Goal: Find contact information: Find contact information

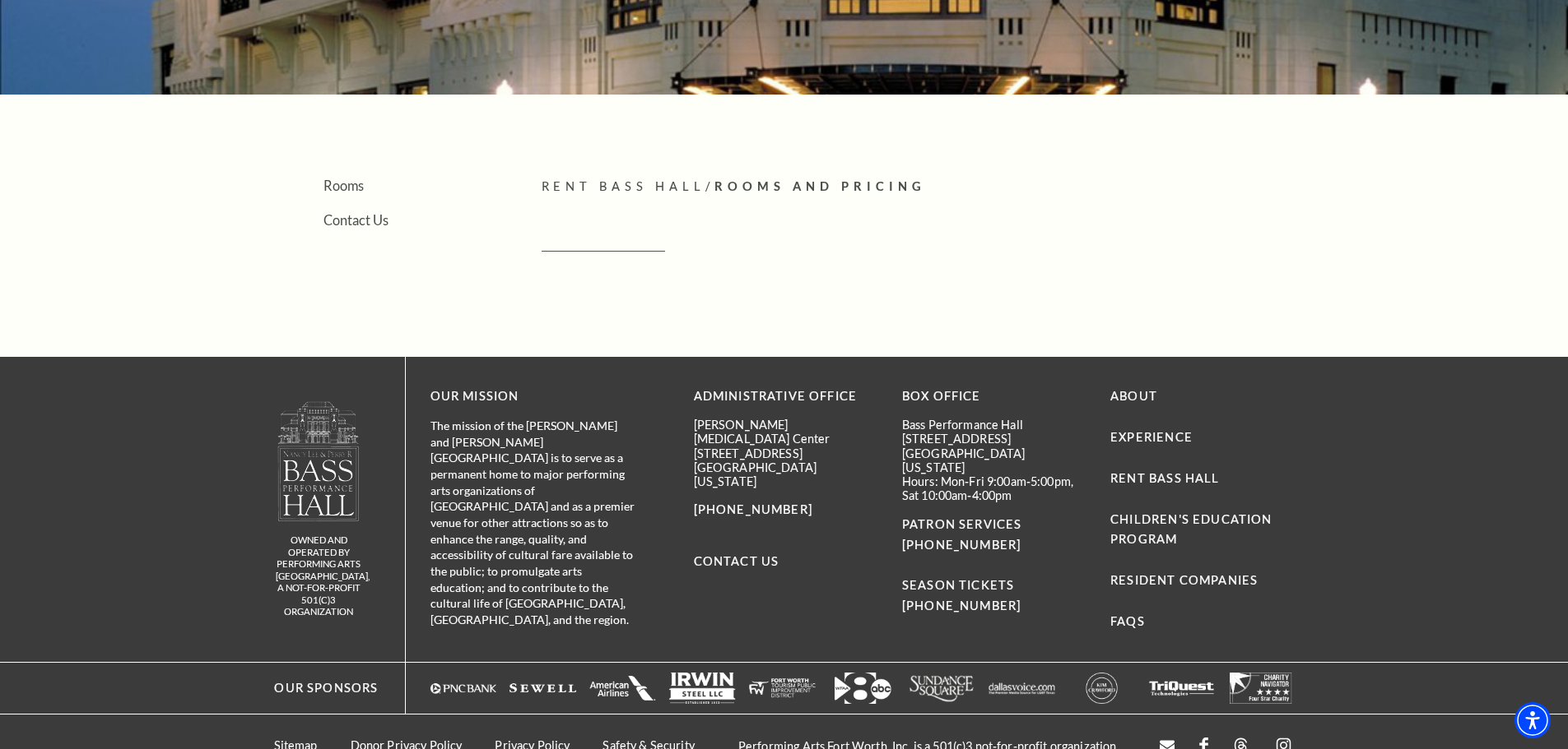
scroll to position [378, 0]
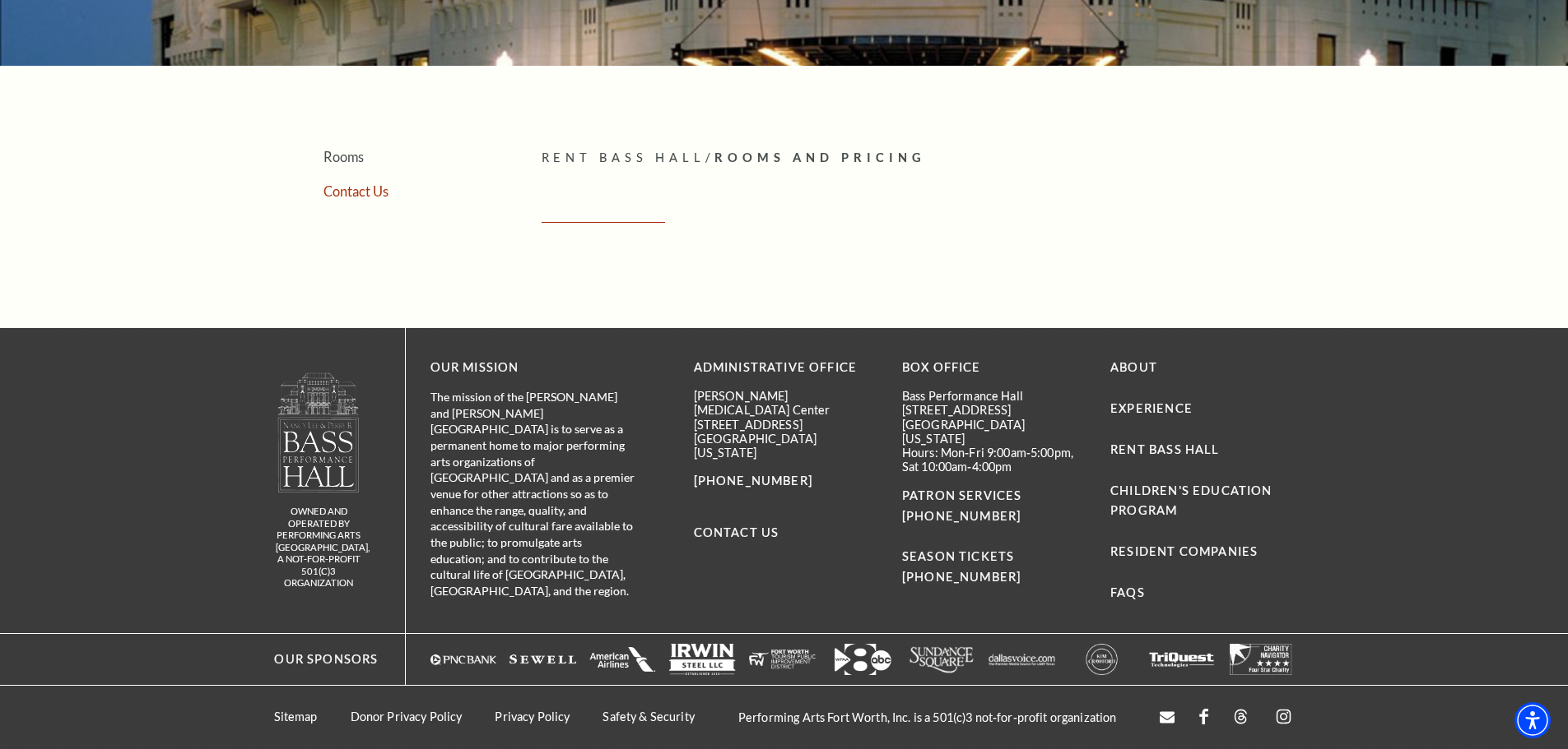
click at [360, 190] on link "Contact Us" at bounding box center [355, 191] width 65 height 16
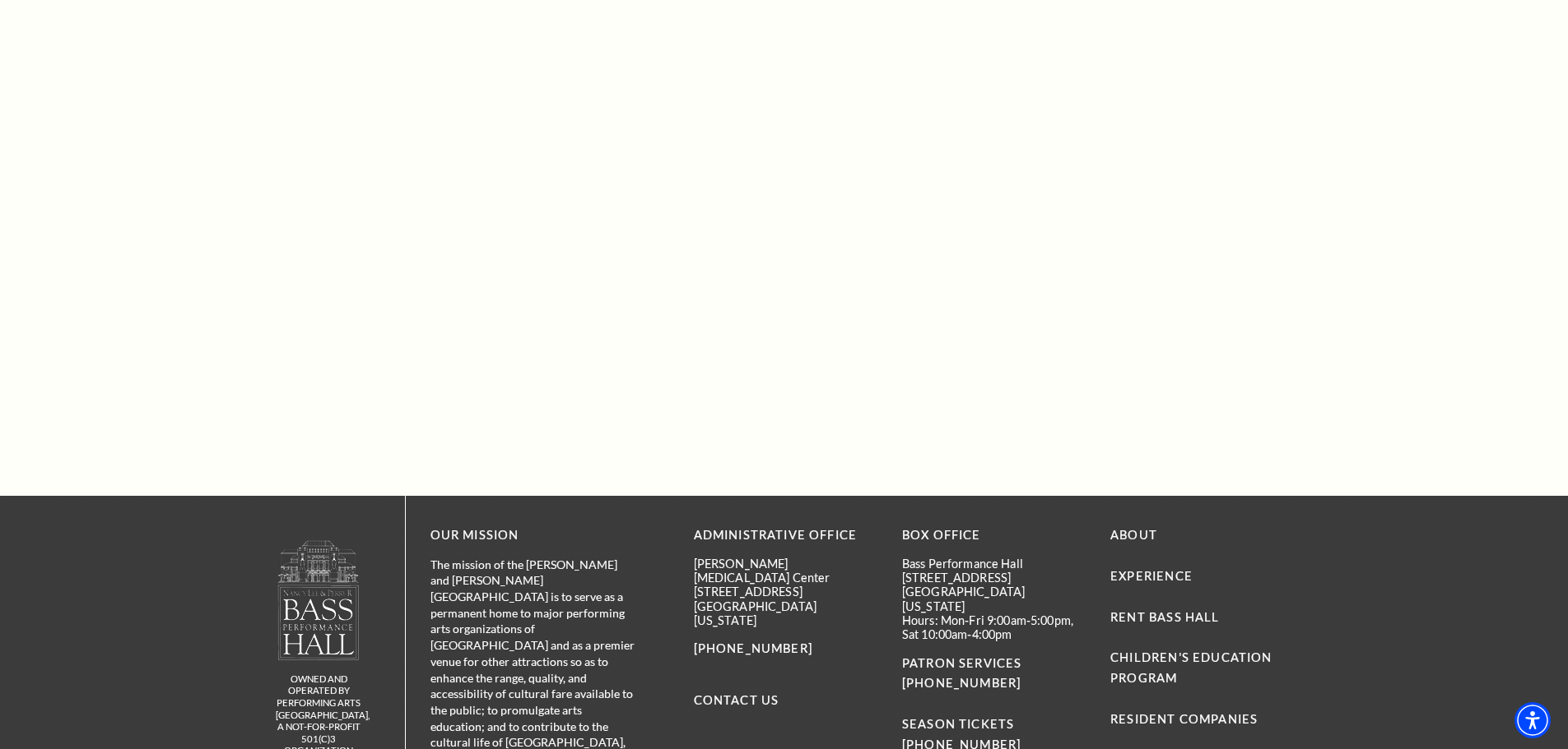
scroll to position [1523, 0]
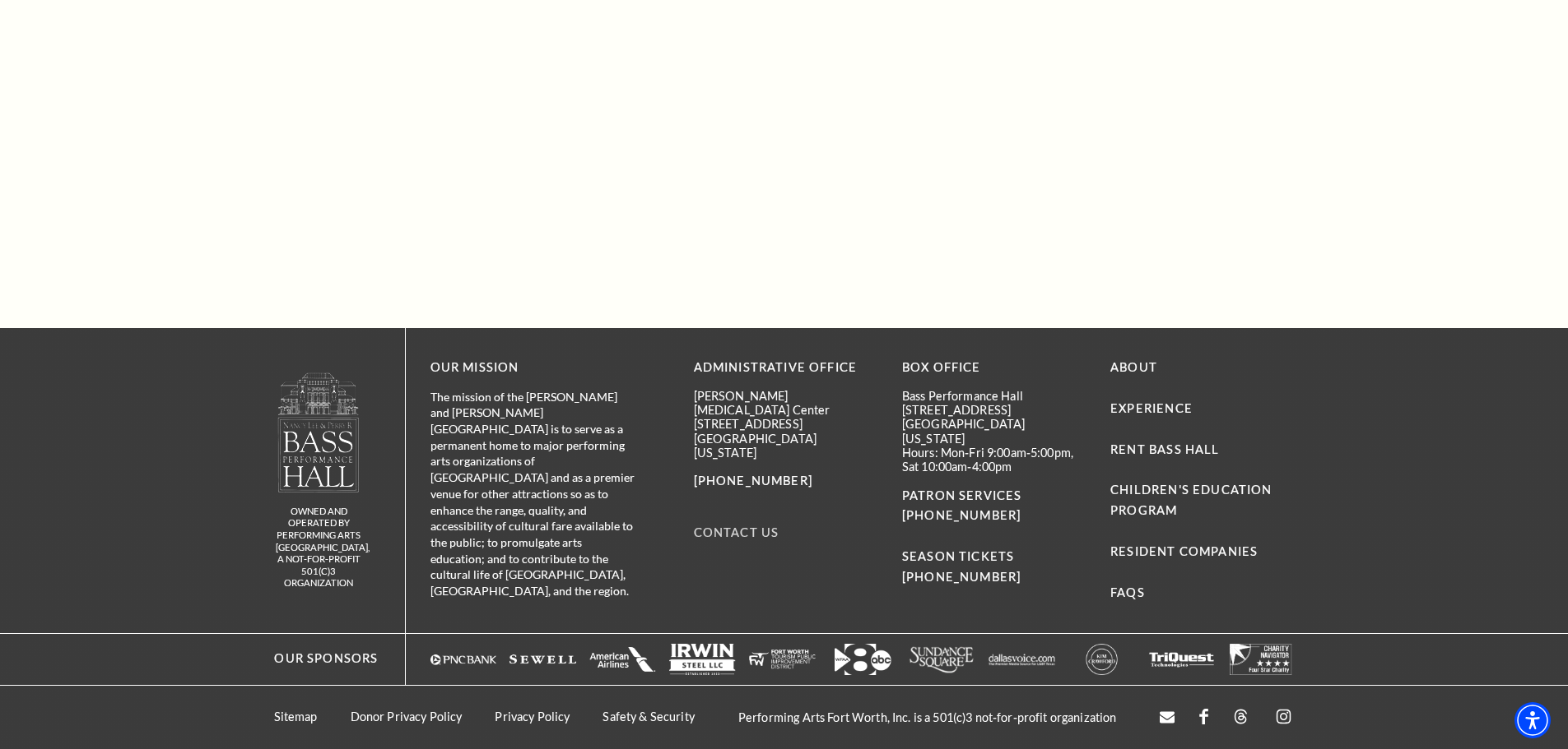
click at [704, 525] on link "Contact Us" at bounding box center [736, 532] width 86 height 14
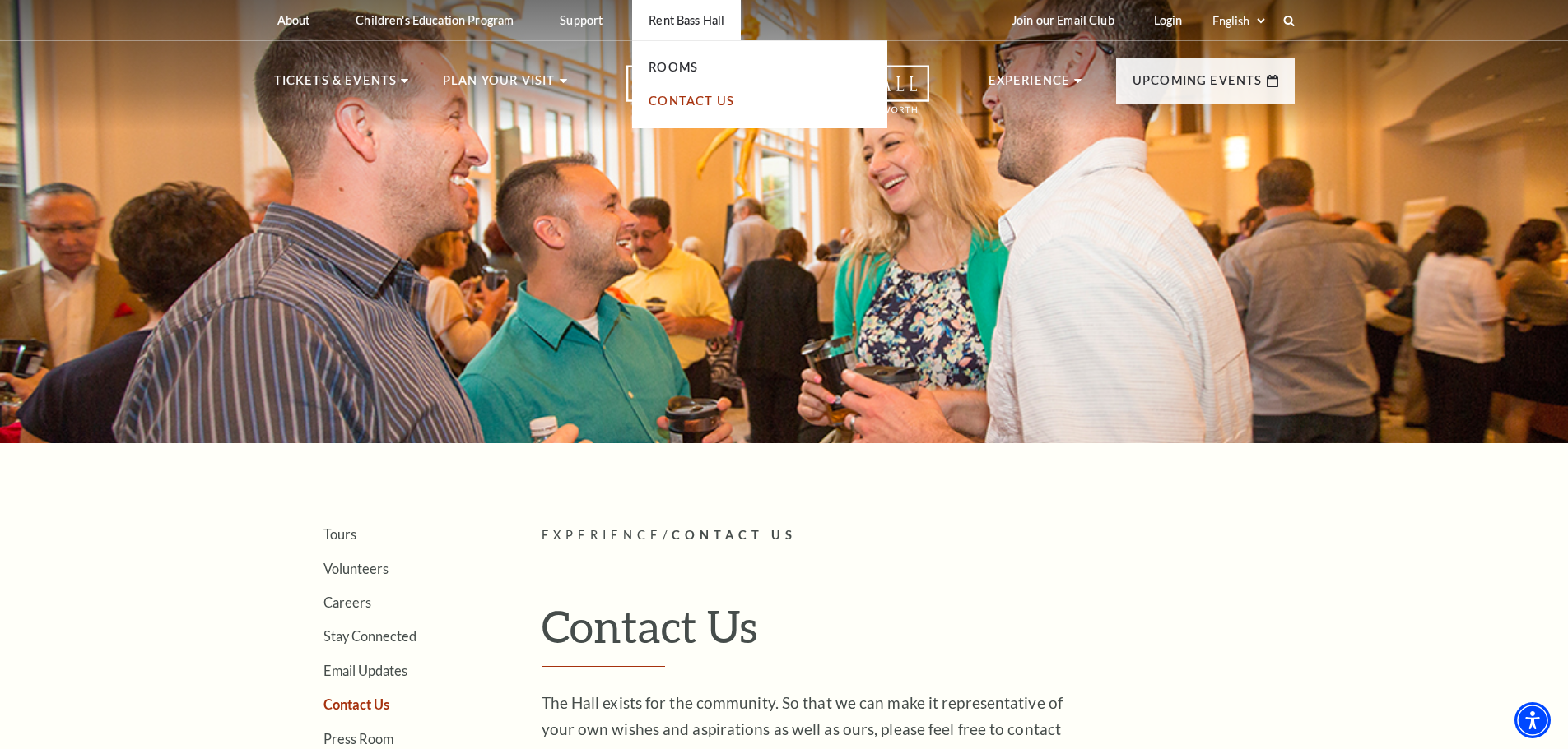
click at [689, 99] on link "Contact Us" at bounding box center [691, 101] width 86 height 14
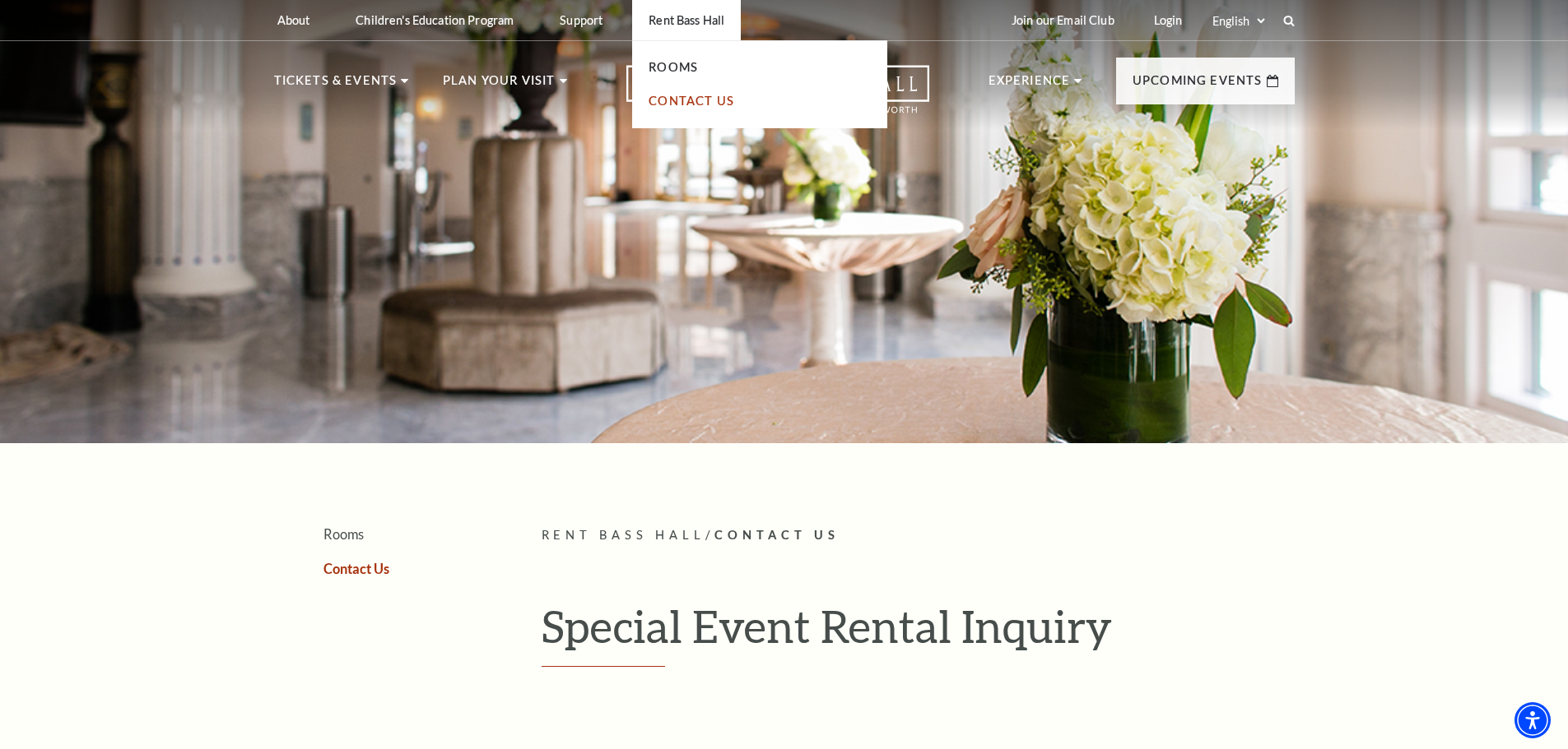
click at [666, 101] on link "Contact Us" at bounding box center [691, 101] width 86 height 14
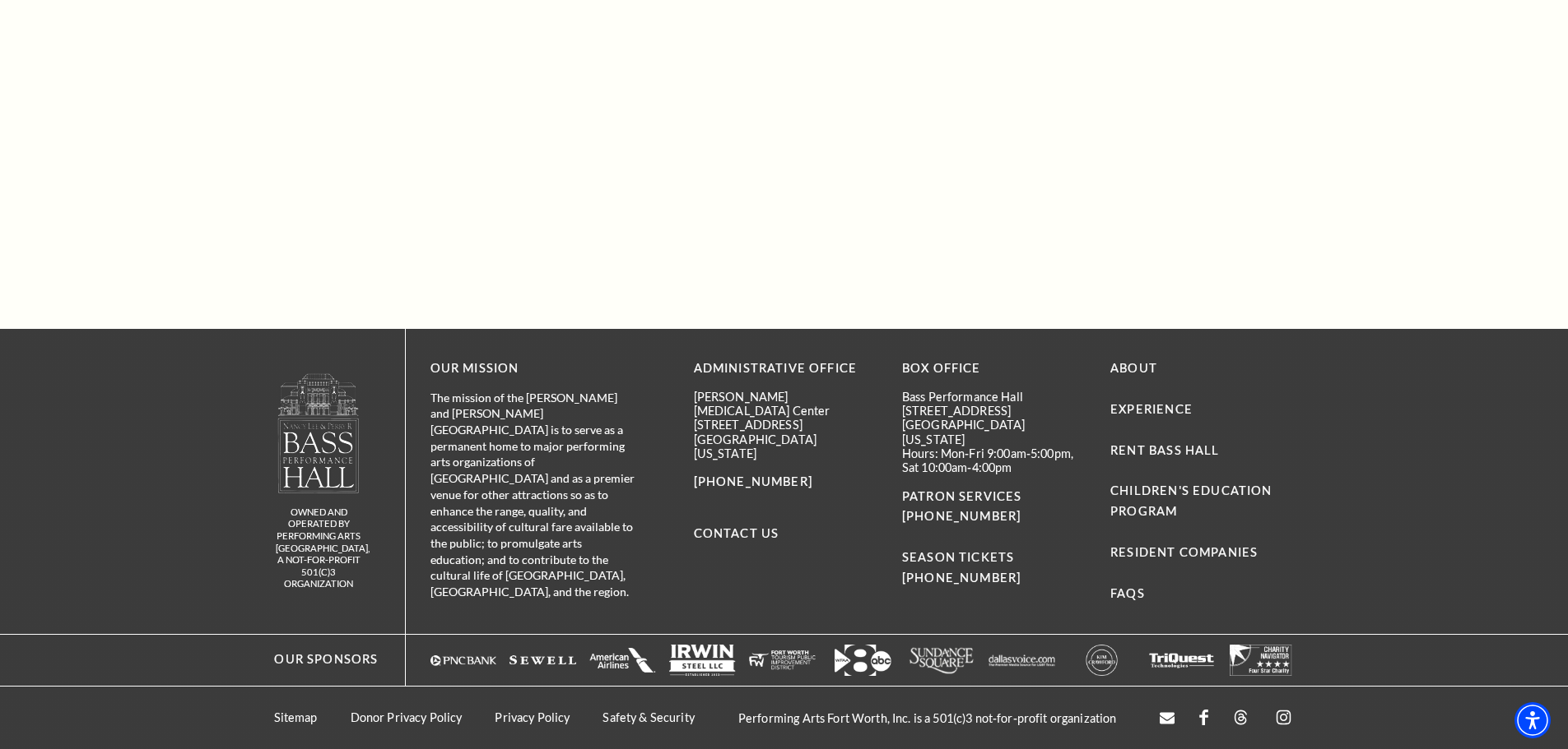
scroll to position [1523, 0]
click at [1177, 443] on link "Rent Bass Hall" at bounding box center [1164, 449] width 109 height 14
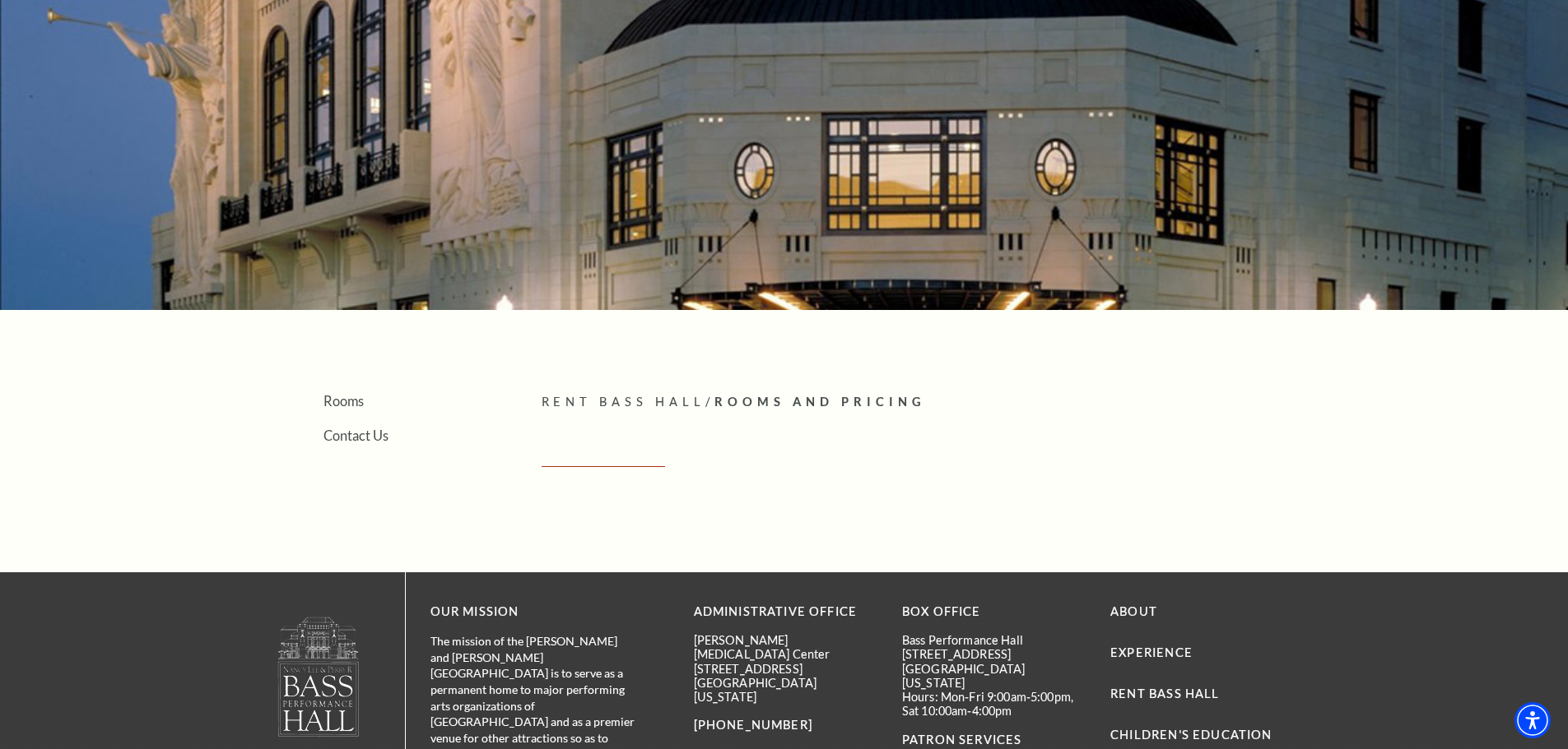
scroll to position [378, 0]
